Goal: Navigation & Orientation: Find specific page/section

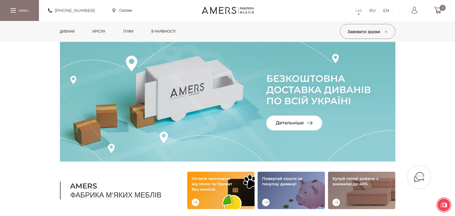
click at [69, 30] on link "Дивани" at bounding box center [67, 31] width 24 height 21
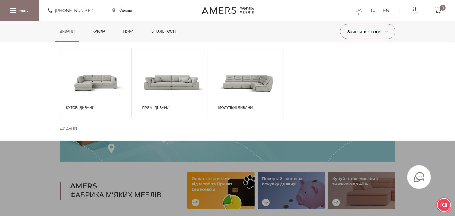
click at [95, 79] on span at bounding box center [95, 83] width 71 height 42
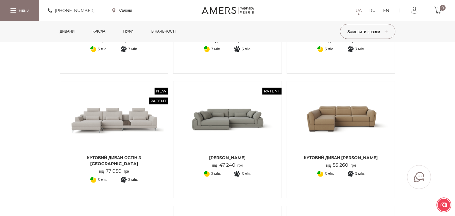
scroll to position [120, 0]
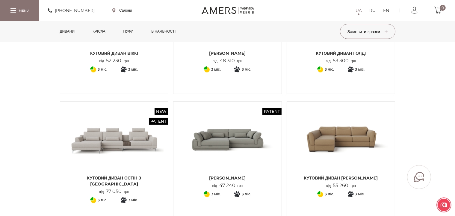
click at [104, 31] on link "Крісла" at bounding box center [99, 31] width 22 height 21
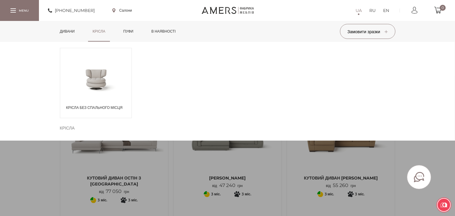
click at [80, 92] on span at bounding box center [95, 79] width 71 height 35
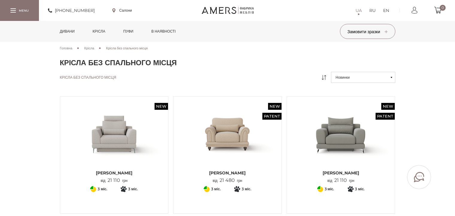
click at [64, 28] on link "Дивани" at bounding box center [67, 31] width 24 height 21
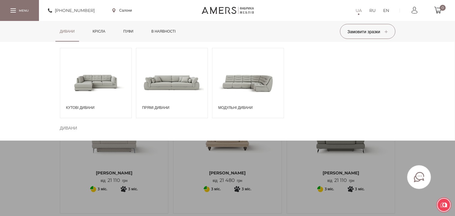
click at [171, 78] on span at bounding box center [171, 83] width 71 height 42
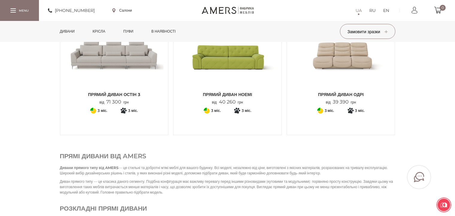
scroll to position [749, 0]
